Goal: Task Accomplishment & Management: Manage account settings

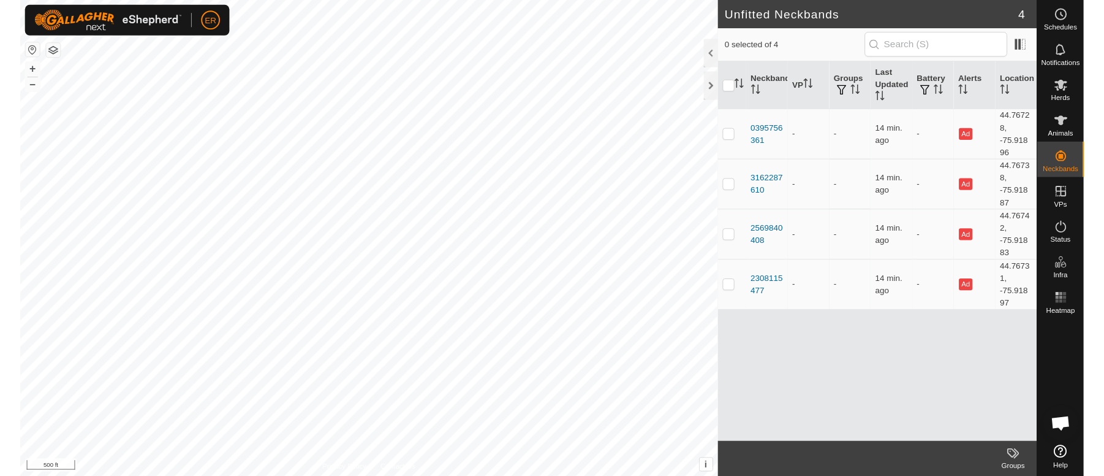
scroll to position [10711, 0]
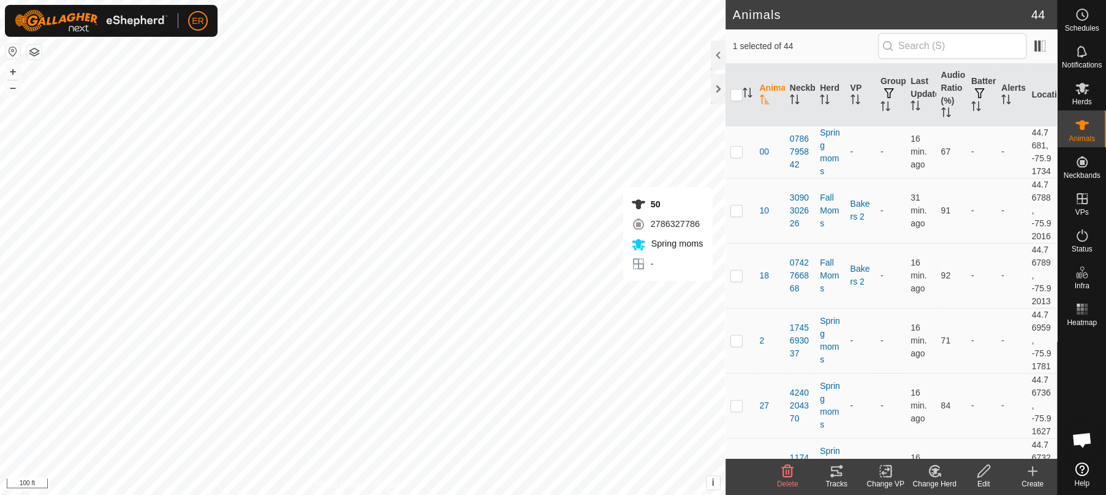
checkbox input "false"
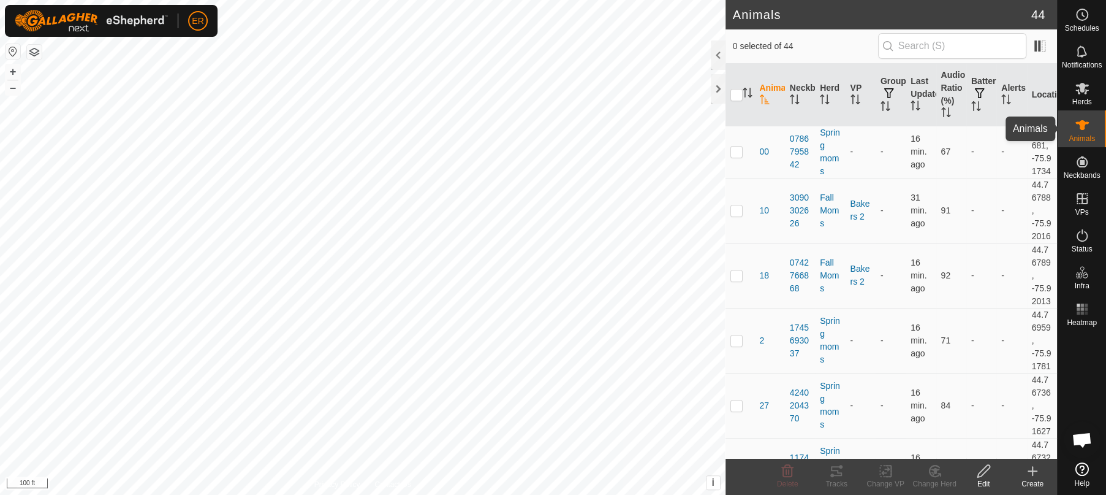
click at [1076, 126] on icon at bounding box center [1082, 125] width 15 height 15
click at [735, 280] on p-checkbox at bounding box center [737, 275] width 12 height 10
checkbox input "true"
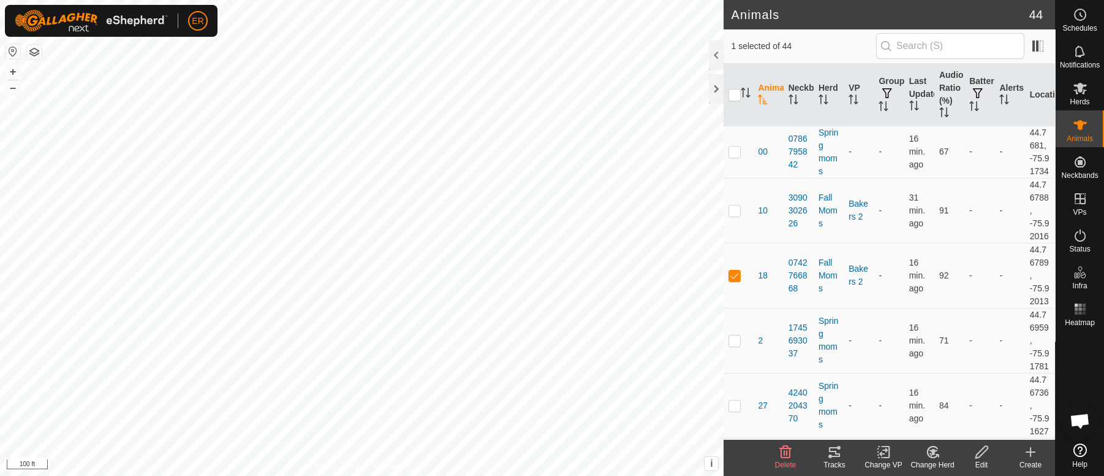
click at [929, 455] on icon at bounding box center [932, 451] width 10 height 11
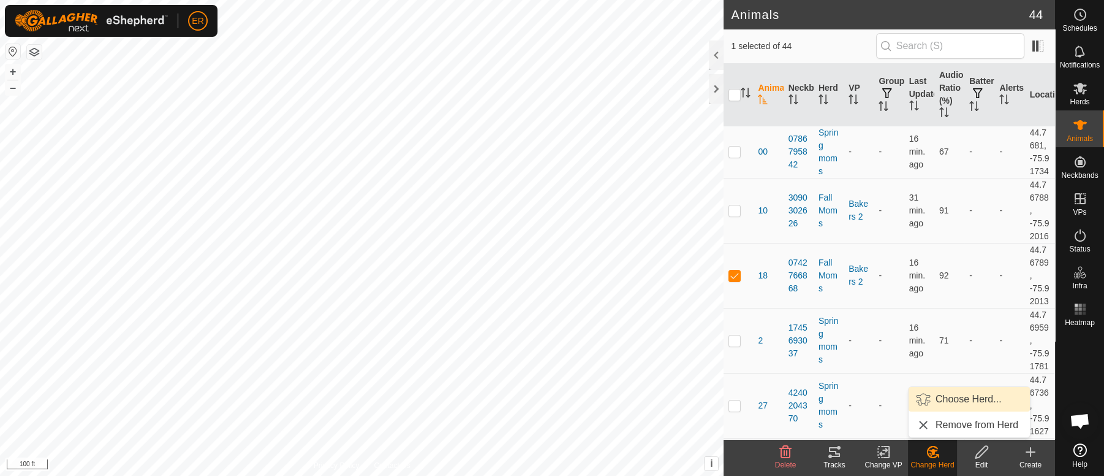
click at [957, 401] on link "Choose Herd..." at bounding box center [969, 399] width 121 height 25
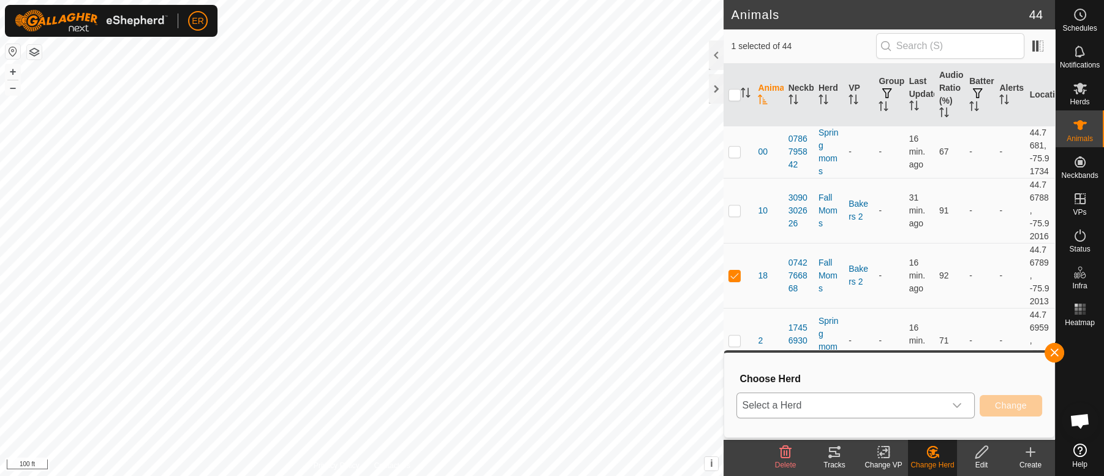
click at [954, 408] on icon "dropdown trigger" at bounding box center [957, 405] width 10 height 10
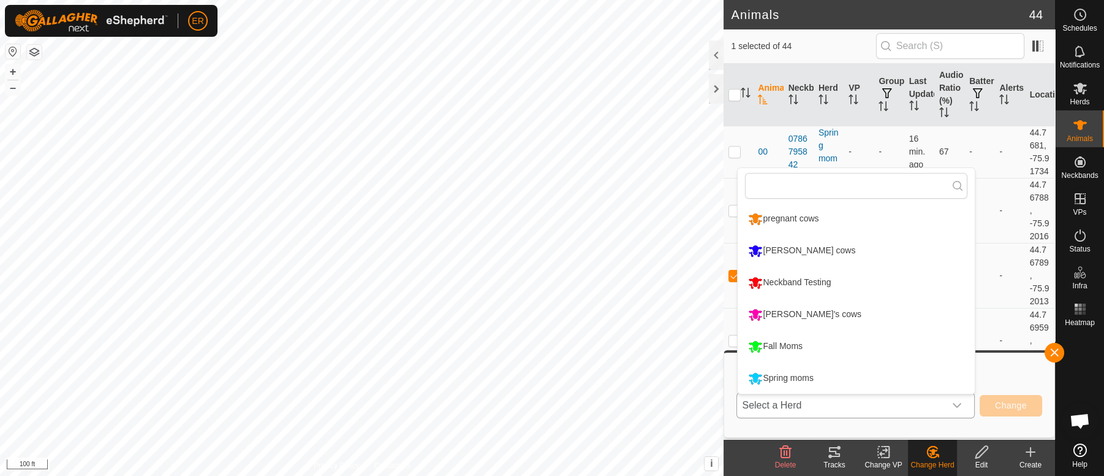
click at [786, 348] on li "Fall Moms" at bounding box center [856, 346] width 237 height 31
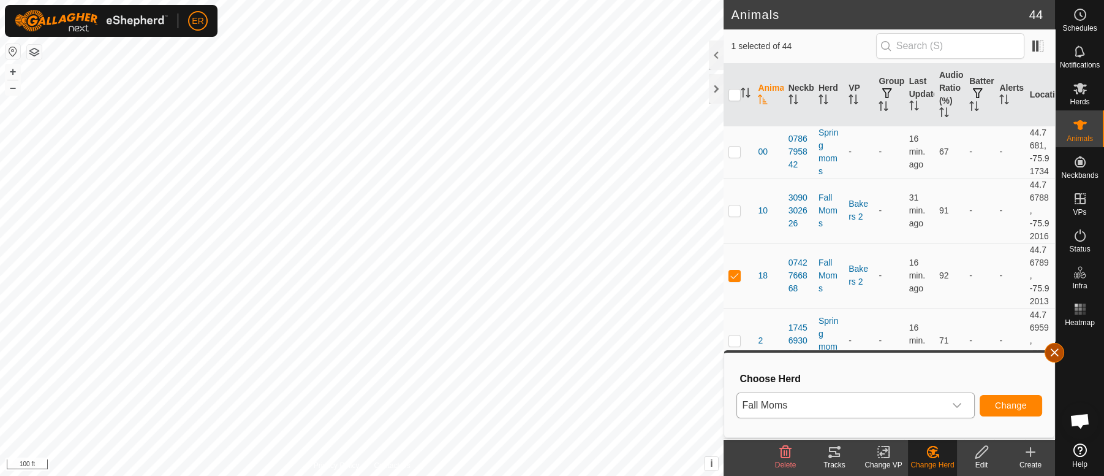
click at [1052, 351] on button "button" at bounding box center [1055, 353] width 20 height 20
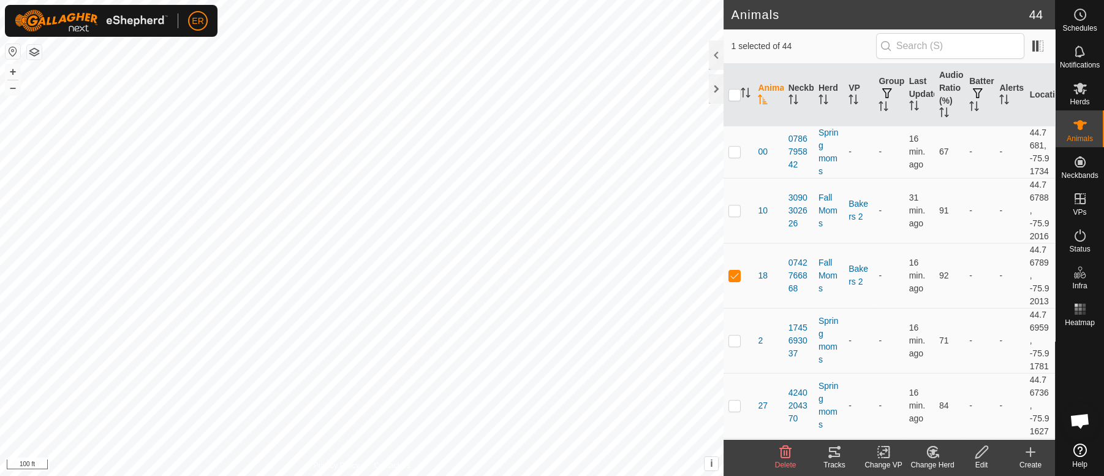
click at [883, 458] on icon at bounding box center [883, 451] width 15 height 15
click at [903, 403] on link "Choose VP..." at bounding box center [920, 399] width 121 height 25
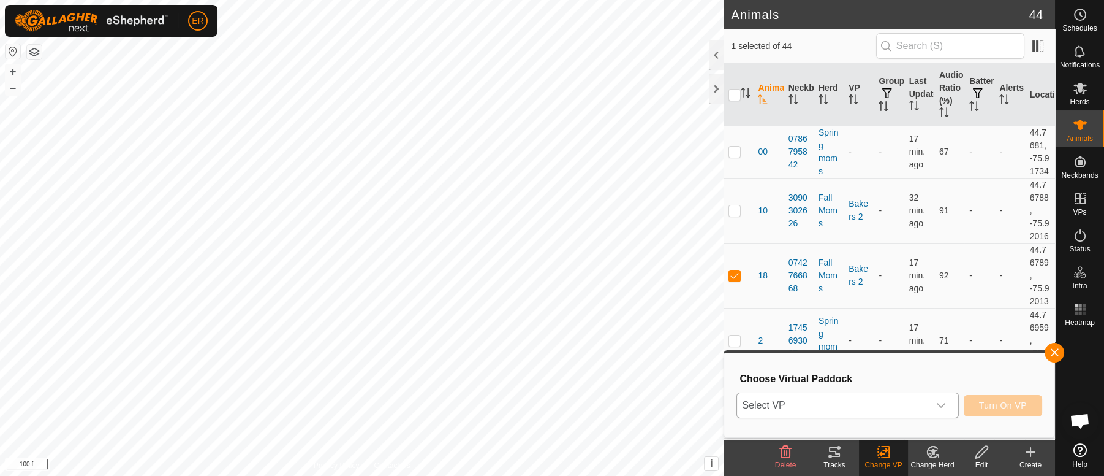
click at [942, 405] on icon "dropdown trigger" at bounding box center [941, 405] width 10 height 10
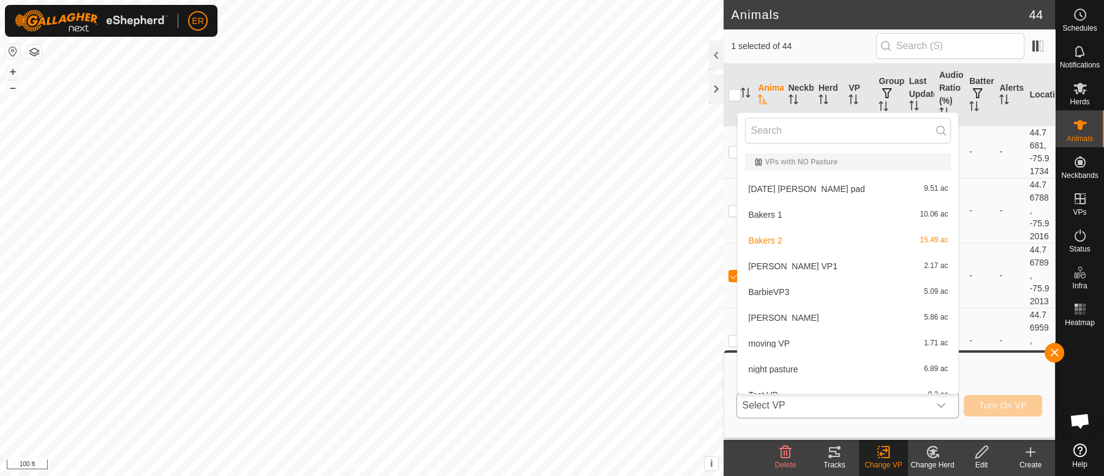
scroll to position [13, 0]
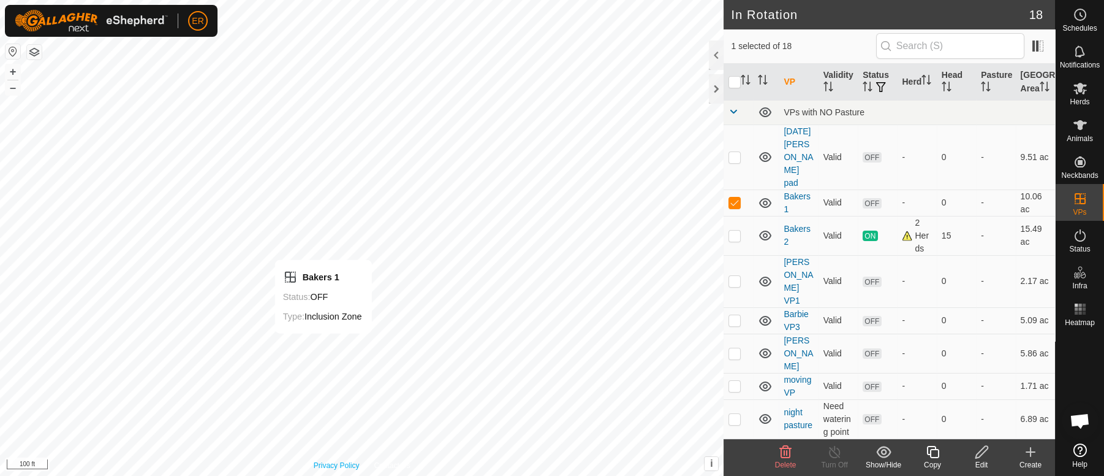
checkbox input "false"
click at [11, 86] on button "–" at bounding box center [13, 87] width 15 height 15
click at [10, 71] on button "+" at bounding box center [13, 71] width 15 height 15
